Goal: Check status

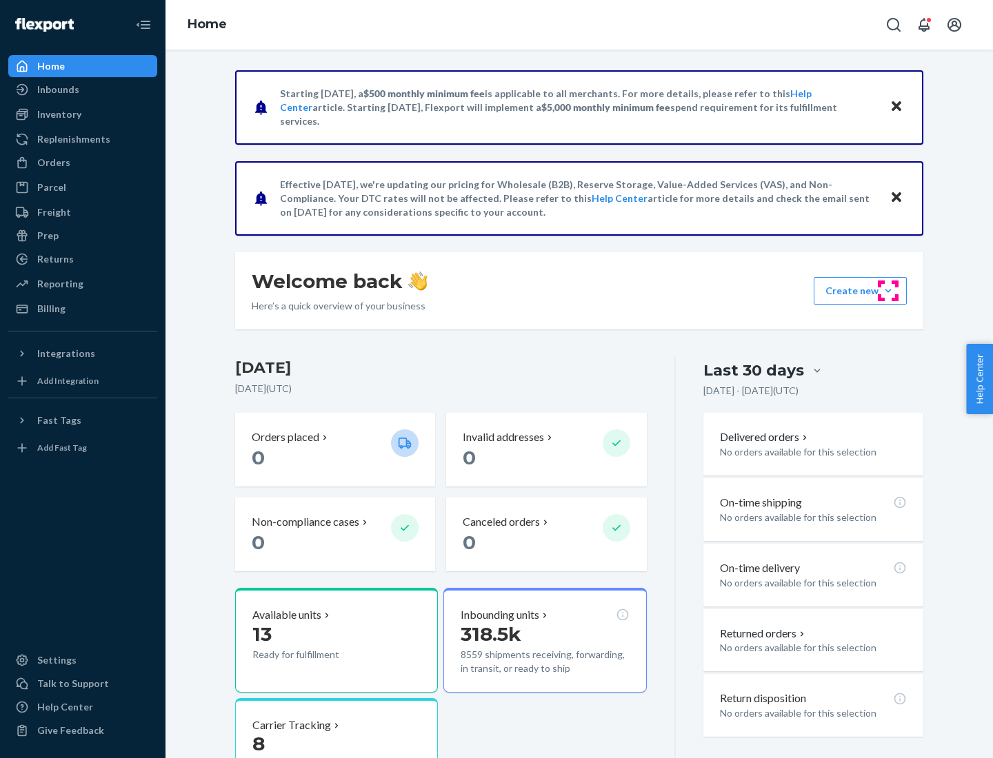
click at [888, 291] on button "Create new Create new inbound Create new order Create new product" at bounding box center [860, 291] width 93 height 28
click at [57, 90] on div "Inbounds" at bounding box center [58, 90] width 42 height 14
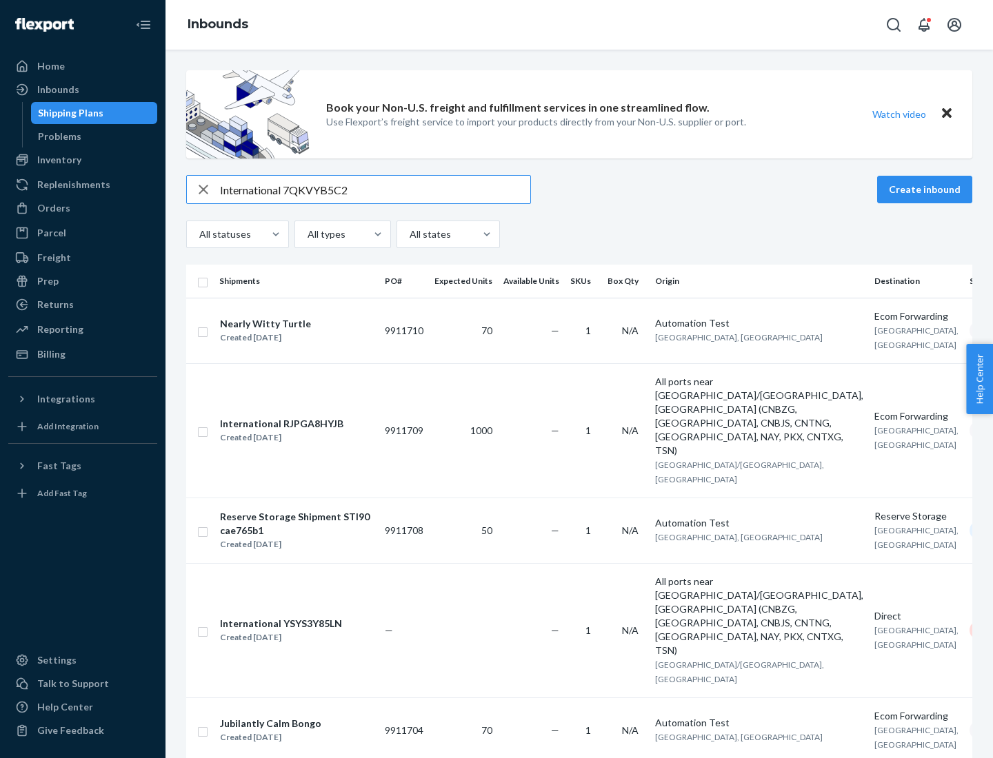
type input "International 7QKVYB5C29"
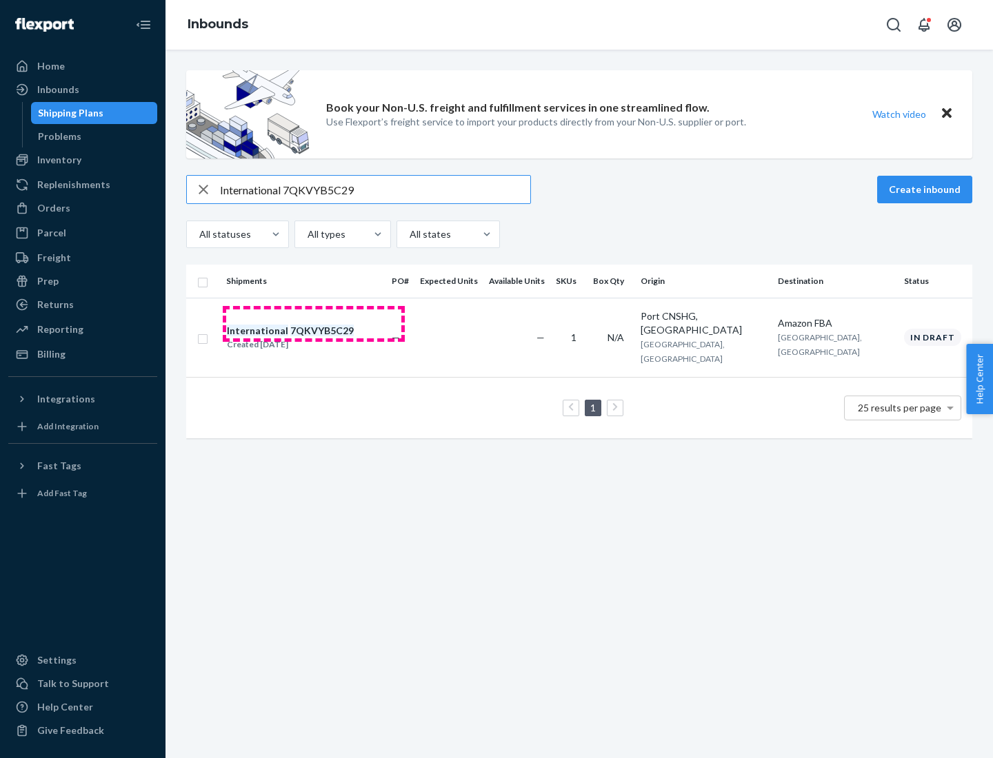
click at [314, 338] on div "Created [DATE]" at bounding box center [290, 345] width 127 height 14
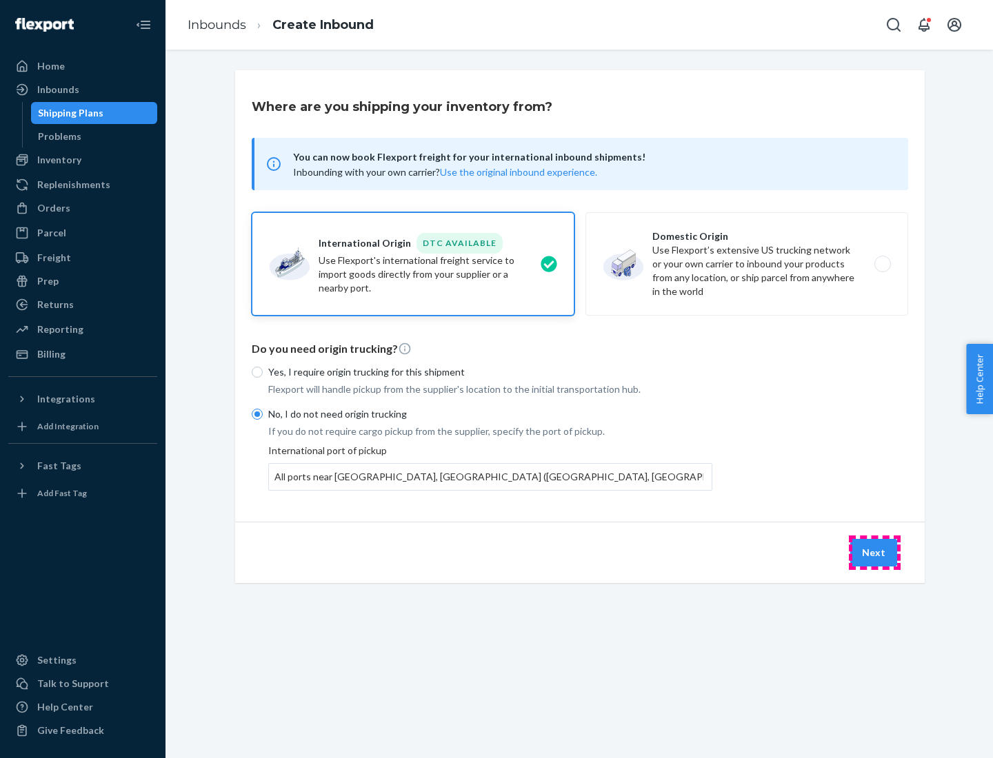
click at [874, 552] on button "Next" at bounding box center [873, 553] width 47 height 28
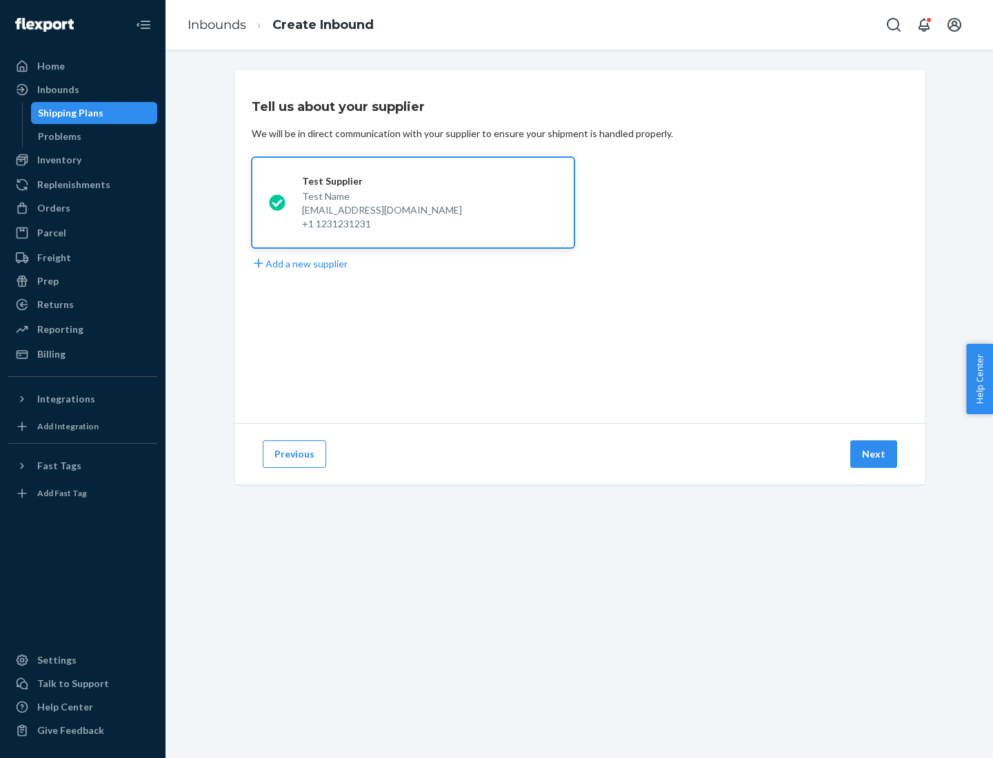
click at [874, 454] on button "Next" at bounding box center [873, 455] width 47 height 28
